Goal: Task Accomplishment & Management: Manage account settings

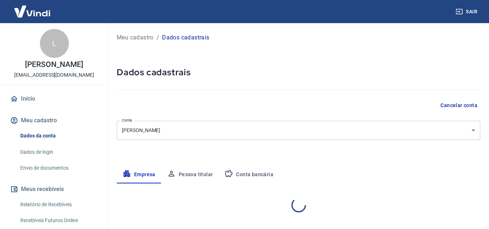
select select "MG"
select select "business"
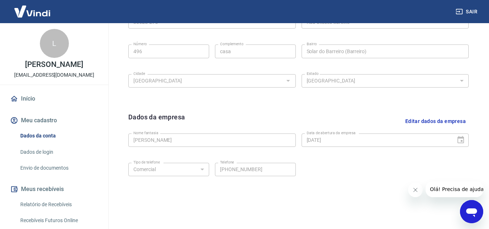
scroll to position [270, 0]
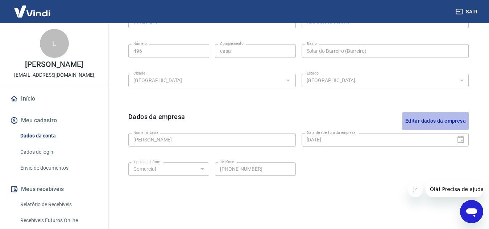
click at [411, 120] on button "Editar dados da empresa" at bounding box center [435, 121] width 66 height 18
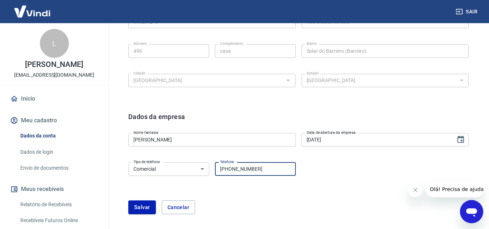
click at [281, 165] on input "(31) 99506-1112" at bounding box center [255, 169] width 81 height 13
type input "(31) 98267-3630"
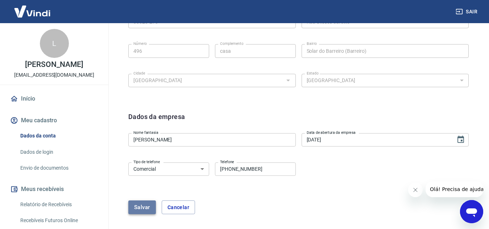
click at [139, 205] on button "Salvar" at bounding box center [142, 208] width 28 height 14
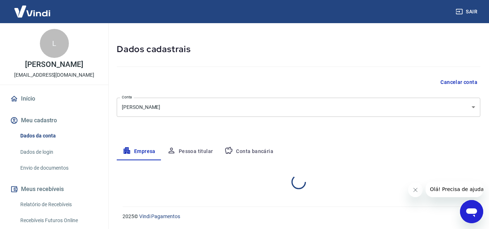
select select "MG"
select select "business"
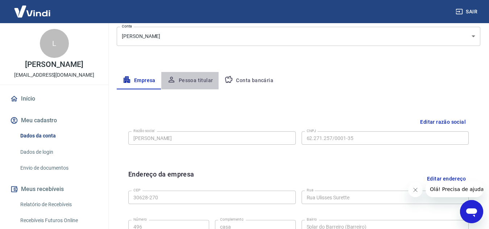
click at [207, 85] on button "Pessoa titular" at bounding box center [190, 80] width 58 height 17
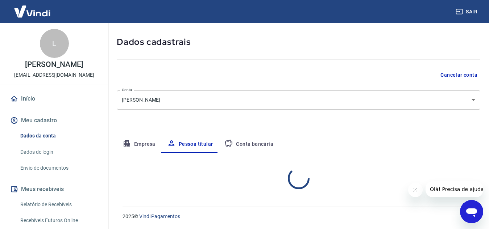
scroll to position [61, 0]
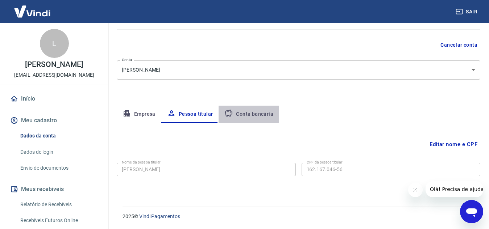
click at [242, 111] on button "Conta bancária" at bounding box center [249, 114] width 61 height 17
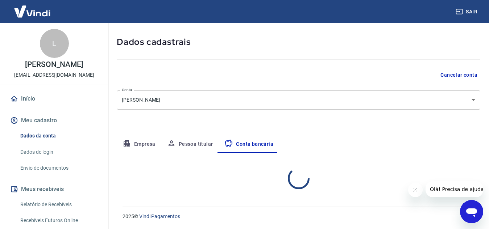
select select "1"
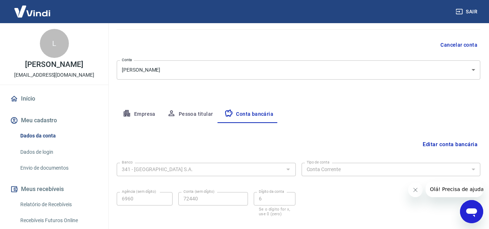
scroll to position [101, 0]
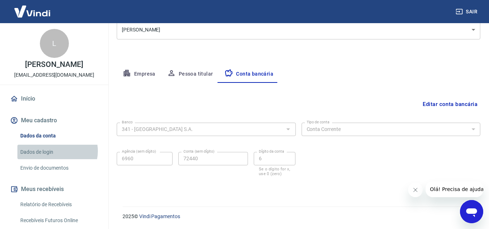
click at [57, 151] on link "Dados de login" at bounding box center [58, 152] width 82 height 15
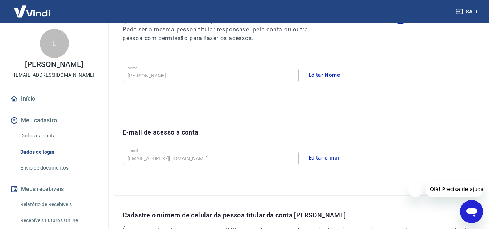
scroll to position [105, 0]
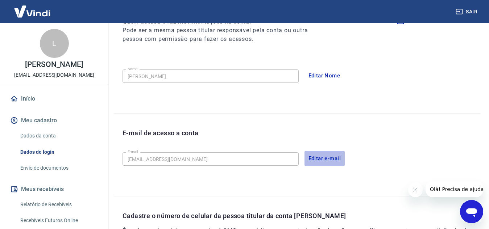
click at [332, 161] on button "Editar e-mail" at bounding box center [324, 158] width 41 height 15
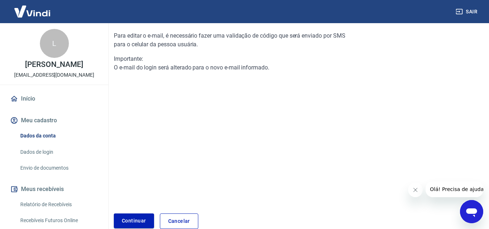
scroll to position [72, 0]
click at [144, 222] on link "Continuar" at bounding box center [134, 220] width 40 height 15
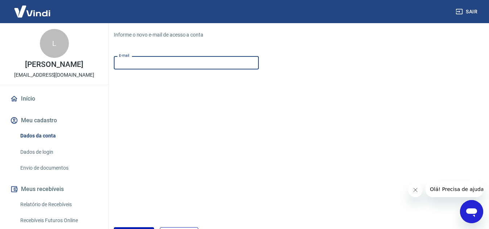
click at [177, 66] on input "E-mail" at bounding box center [186, 62] width 145 height 13
paste input "lojabelasemijoias@gmail.com"
type input "lojabelasemijoias@gmail.com"
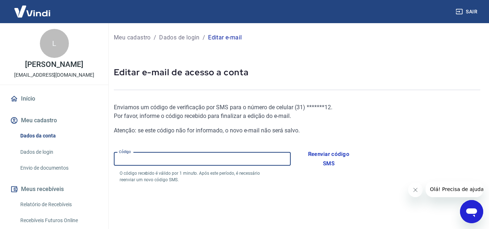
click at [229, 161] on input "Código" at bounding box center [202, 159] width 177 height 13
type input "140327"
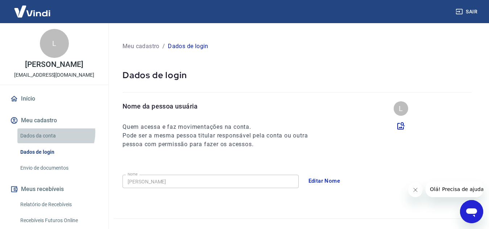
click at [50, 133] on link "Dados da conta" at bounding box center [58, 136] width 82 height 15
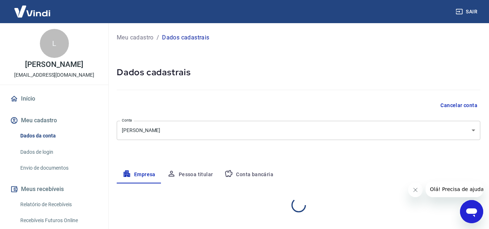
select select "MG"
select select "business"
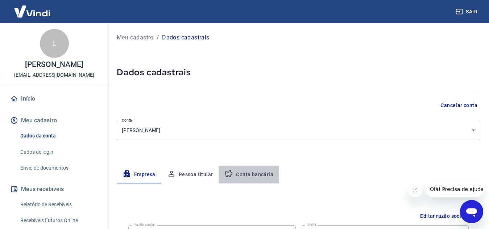
click at [262, 173] on button "Conta bancária" at bounding box center [249, 174] width 61 height 17
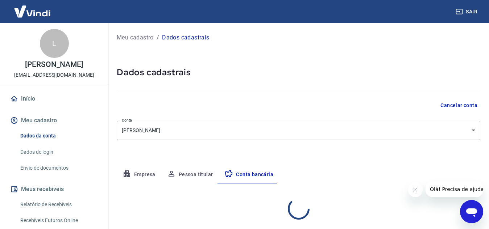
select select "1"
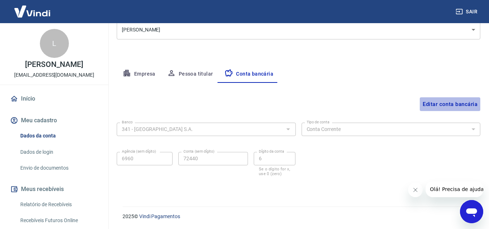
click at [441, 101] on button "Editar conta bancária" at bounding box center [450, 104] width 61 height 14
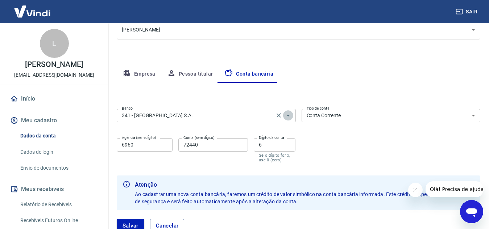
click at [288, 116] on icon "Abrir" at bounding box center [288, 116] width 4 height 2
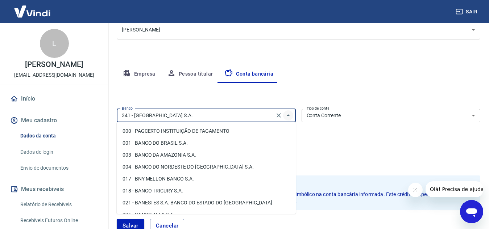
scroll to position [644, 0]
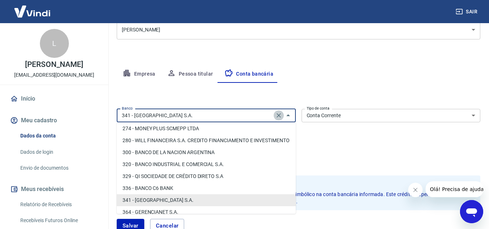
click at [277, 116] on icon "Clear" at bounding box center [278, 115] width 7 height 7
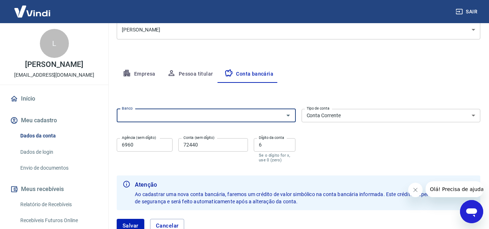
click at [277, 116] on input "Banco" at bounding box center [200, 115] width 163 height 9
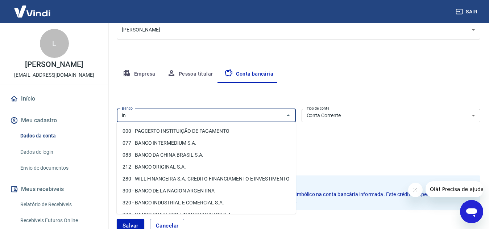
click at [207, 145] on li "077 - BANCO INTERMEDIUM S.A." at bounding box center [206, 143] width 179 height 12
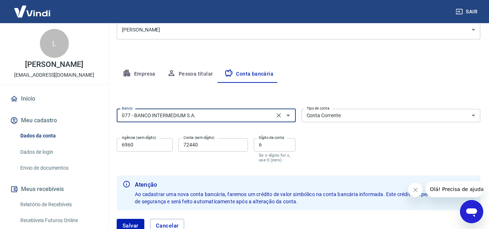
type input "077 - BANCO INTERMEDIUM S.A."
click at [349, 120] on select "Conta Corrente Conta Poupança" at bounding box center [391, 115] width 179 height 13
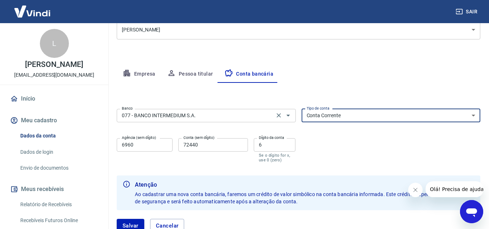
click at [349, 120] on select "Conta Corrente Conta Poupança" at bounding box center [391, 115] width 179 height 13
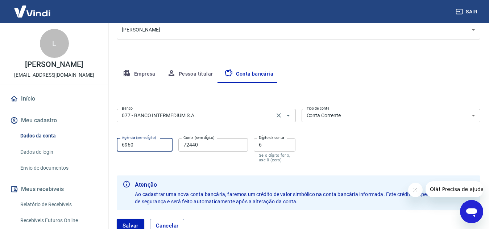
click at [149, 144] on input "6960" at bounding box center [145, 144] width 56 height 13
type input "0001"
click at [205, 150] on input "72440" at bounding box center [213, 144] width 70 height 13
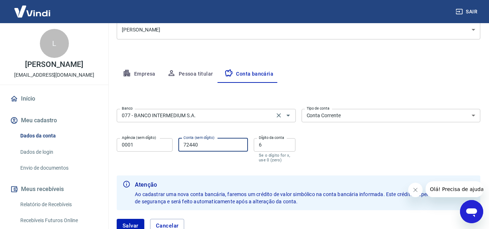
click at [205, 150] on input "72440" at bounding box center [213, 144] width 70 height 13
type input "47255795"
click at [275, 142] on input "6" at bounding box center [275, 144] width 42 height 13
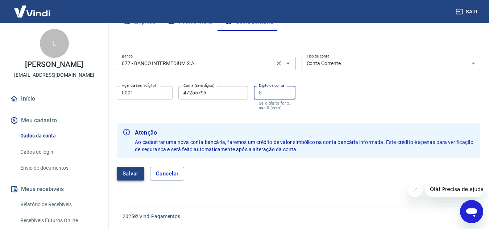
type input "5"
click at [123, 177] on button "Salvar" at bounding box center [131, 174] width 28 height 14
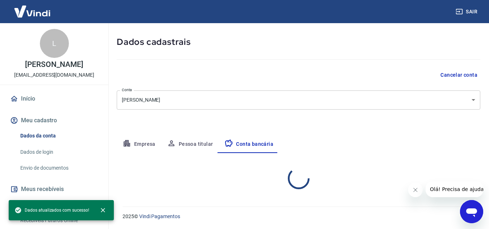
select select "1"
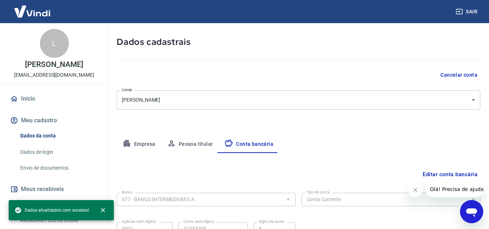
scroll to position [101, 0]
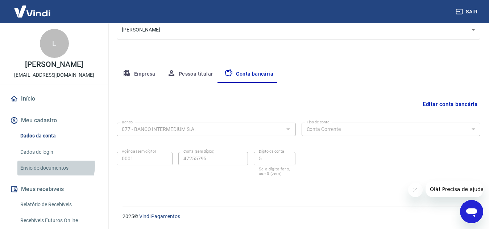
click at [51, 166] on link "Envio de documentos" at bounding box center [58, 168] width 82 height 15
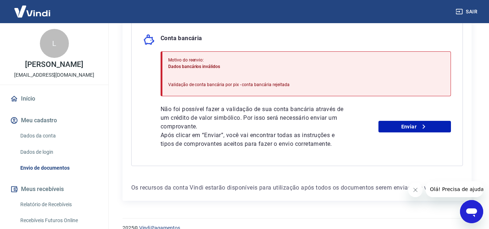
scroll to position [192, 0]
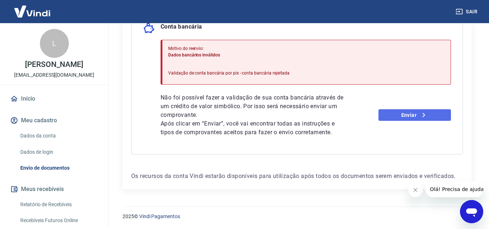
click at [429, 113] on link "Enviar" at bounding box center [414, 115] width 72 height 12
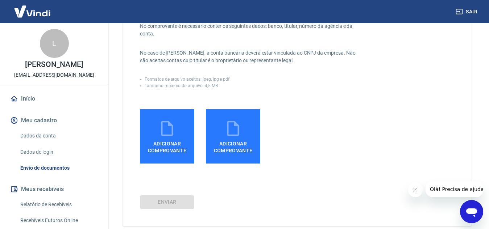
scroll to position [145, 0]
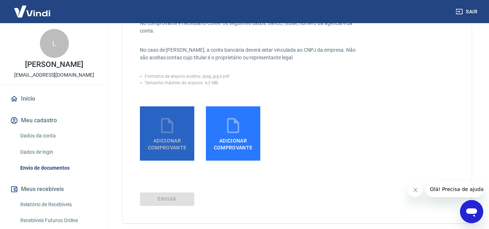
click at [174, 116] on label "Adicionar comprovante" at bounding box center [167, 134] width 54 height 54
click at [0, 0] on input "Adicionar comprovante" at bounding box center [0, 0] width 0 height 0
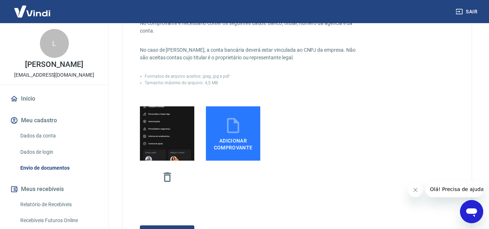
click at [235, 116] on label "Adicionar comprovante" at bounding box center [233, 134] width 54 height 54
click at [0, 0] on input "Adicionar comprovante" at bounding box center [0, 0] width 0 height 0
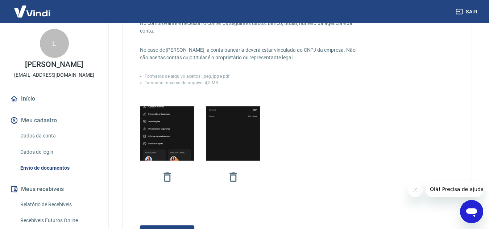
scroll to position [212, 0]
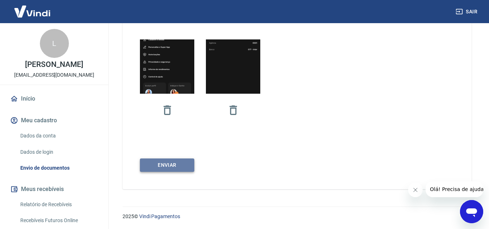
click at [165, 162] on button "ENVIAR" at bounding box center [167, 165] width 54 height 13
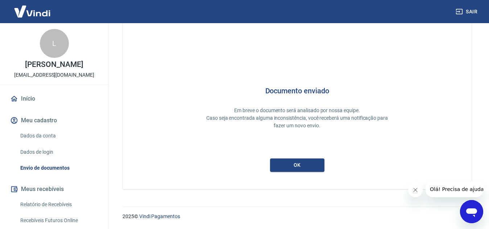
scroll to position [22, 0]
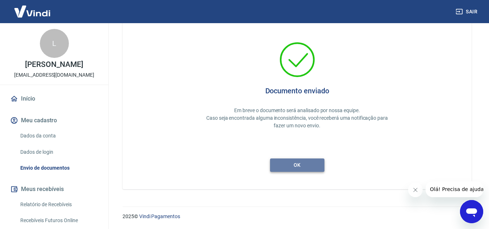
click at [306, 167] on button "ok" at bounding box center [297, 165] width 54 height 13
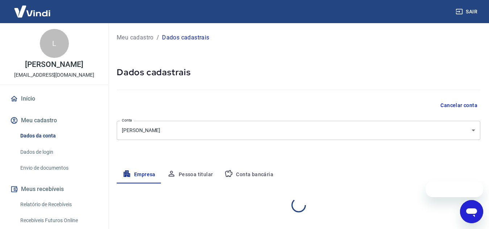
select select "MG"
select select "business"
